Goal: Task Accomplishment & Management: Use online tool/utility

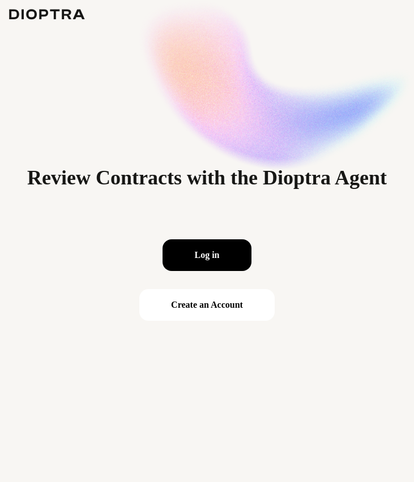
click at [216, 265] on button "Log in" at bounding box center [206, 255] width 88 height 32
